Goal: Task Accomplishment & Management: Complete application form

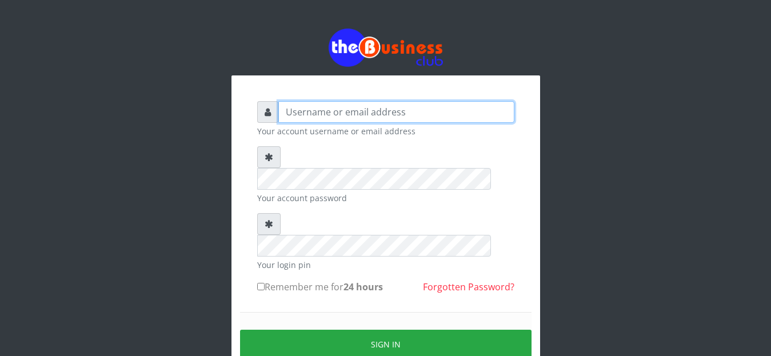
click at [337, 114] on input "text" at bounding box center [396, 112] width 236 height 22
type input "OMOLOLU"
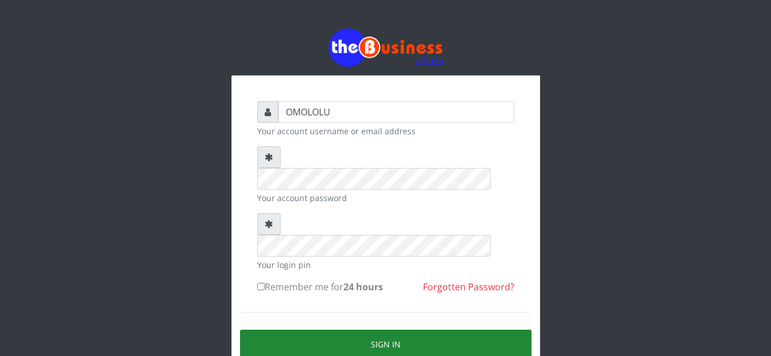
click at [319, 330] on button "Sign in" at bounding box center [386, 344] width 292 height 29
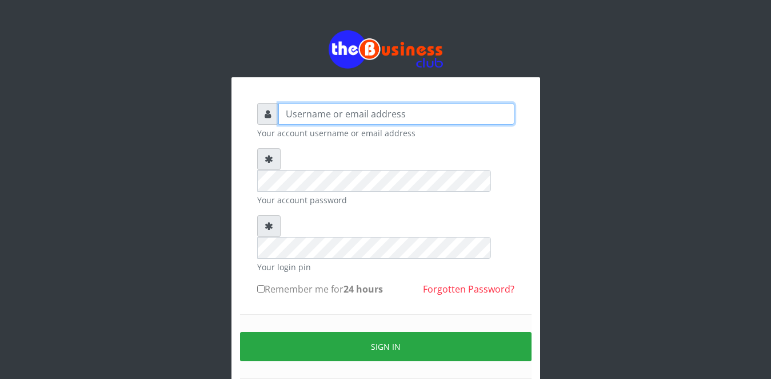
click at [303, 110] on input "text" at bounding box center [396, 114] width 236 height 22
type input "OMOLOLU"
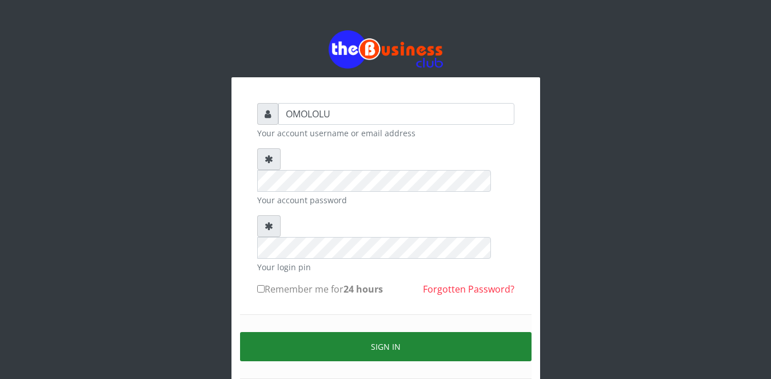
click at [315, 332] on button "Sign in" at bounding box center [386, 346] width 292 height 29
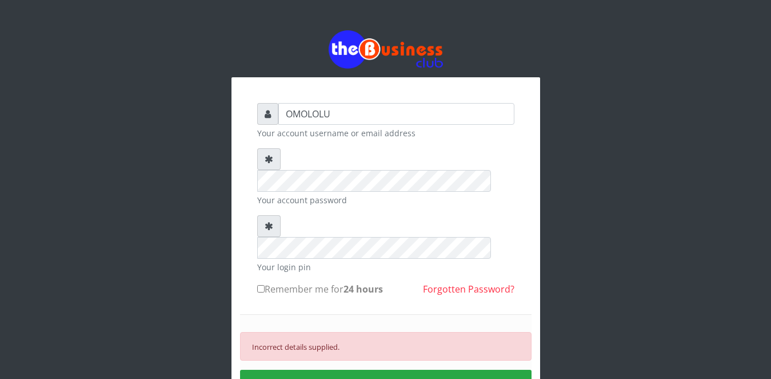
click at [268, 221] on icon at bounding box center [269, 225] width 9 height 9
drag, startPoint x: 37, startPoint y: 351, endPoint x: 204, endPoint y: 281, distance: 181.2
click at [204, 281] on div "OMOLOLU Your account username or email address Your account password Your login…" at bounding box center [386, 247] width 652 height 494
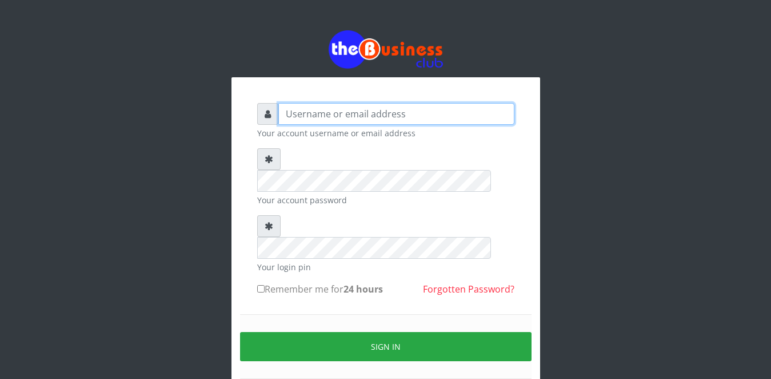
click at [333, 114] on input "text" at bounding box center [396, 114] width 236 height 22
type input "[EMAIL_ADDRESS][DOMAIN_NAME]"
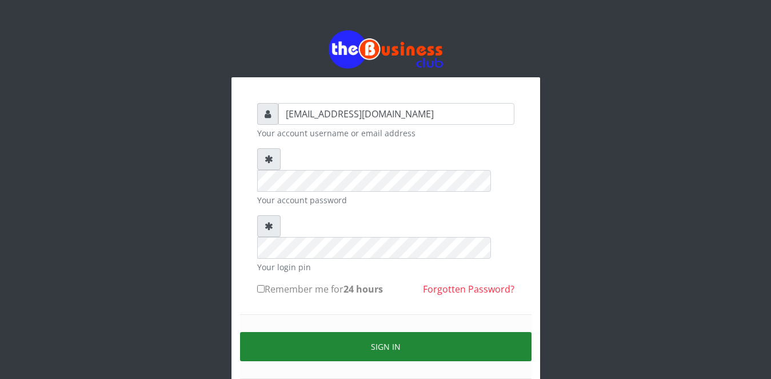
click at [329, 332] on button "Sign in" at bounding box center [386, 346] width 292 height 29
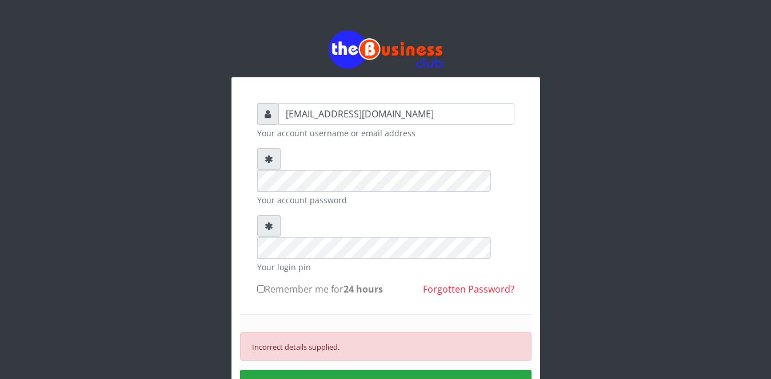
click at [437, 282] on link "Forgotten Password?" at bounding box center [468, 288] width 91 height 13
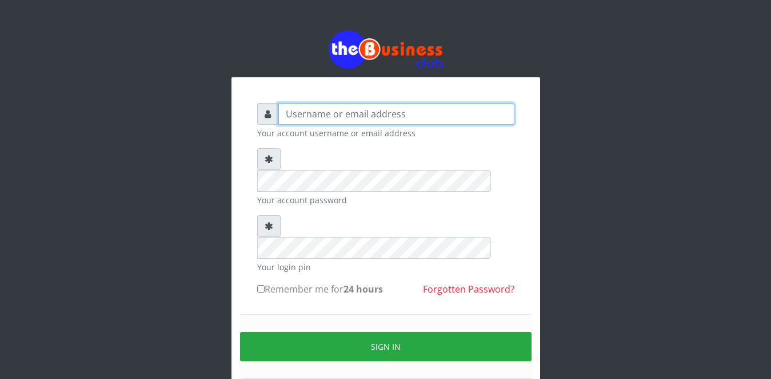
click at [356, 116] on input "text" at bounding box center [396, 114] width 236 height 22
type input "OMOLOLU"
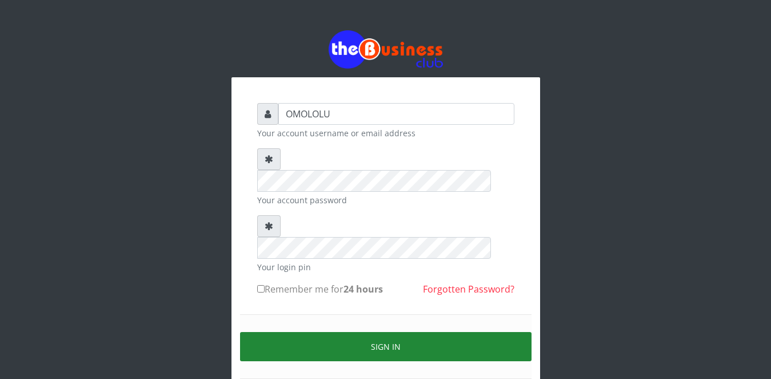
click at [322, 332] on button "Sign in" at bounding box center [386, 346] width 292 height 29
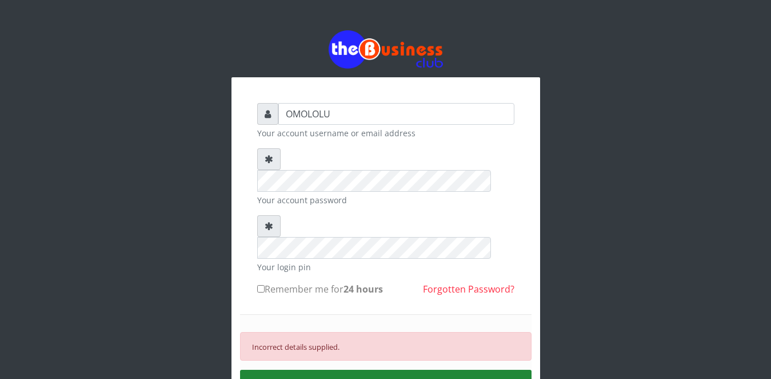
click at [325, 369] on button "SIGN IN" at bounding box center [386, 383] width 292 height 29
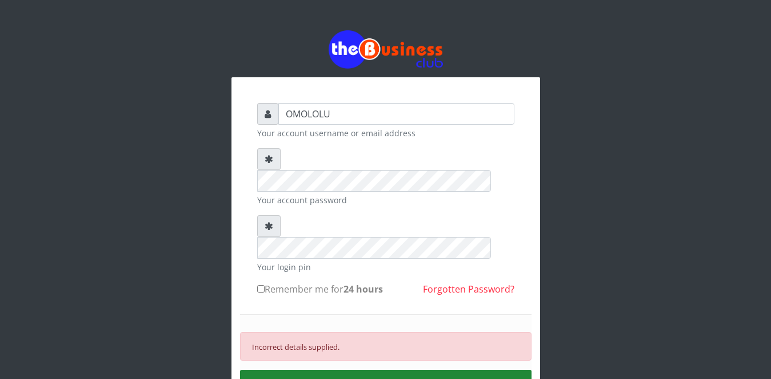
click at [325, 369] on button "SIGN IN" at bounding box center [386, 383] width 292 height 29
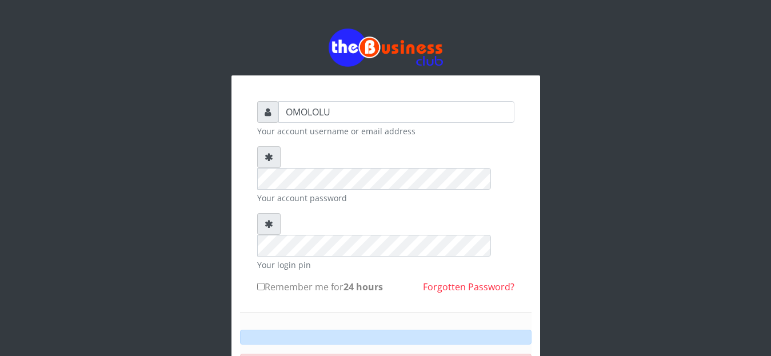
type input "OMOLOLU"
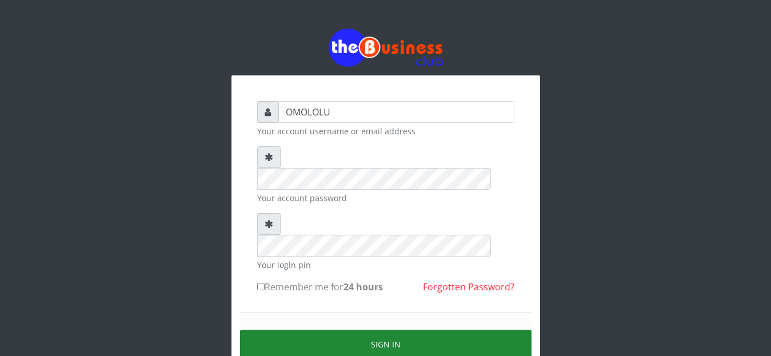
click at [331, 330] on button "Sign in" at bounding box center [386, 344] width 292 height 29
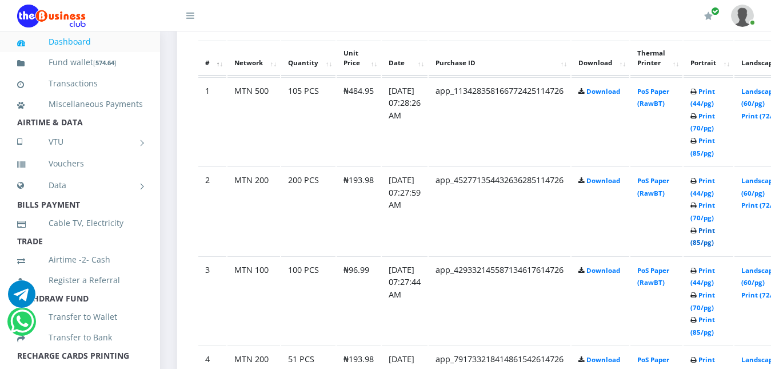
scroll to position [639, 0]
